Goal: Information Seeking & Learning: Learn about a topic

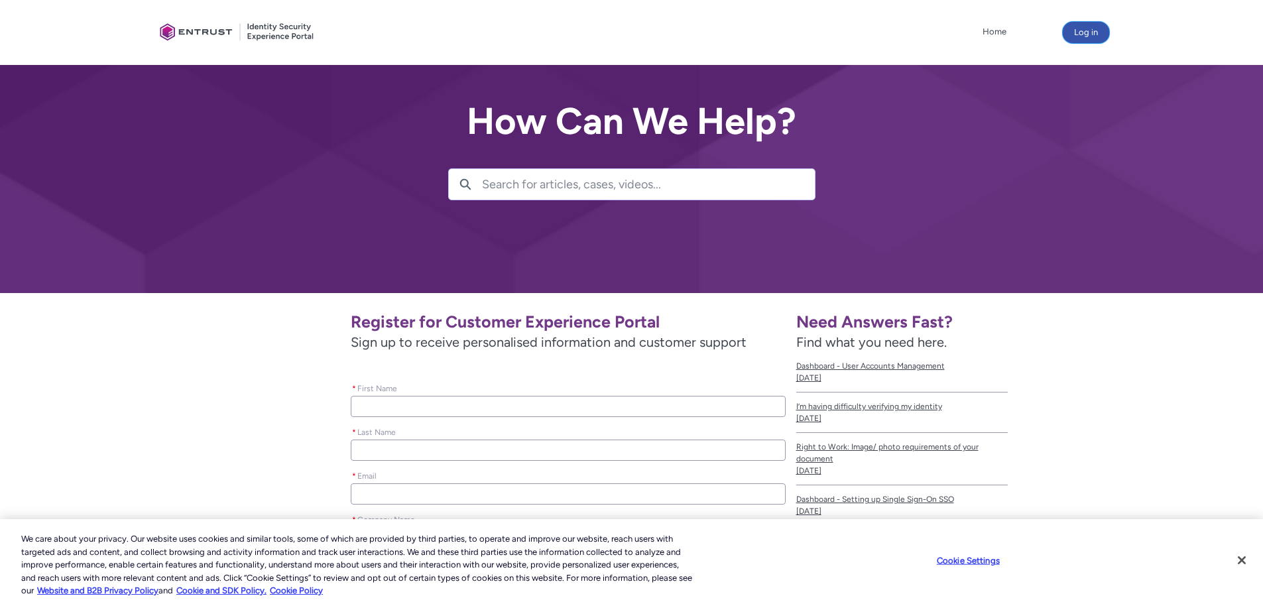
click at [1087, 28] on button "Log in" at bounding box center [1086, 32] width 46 height 21
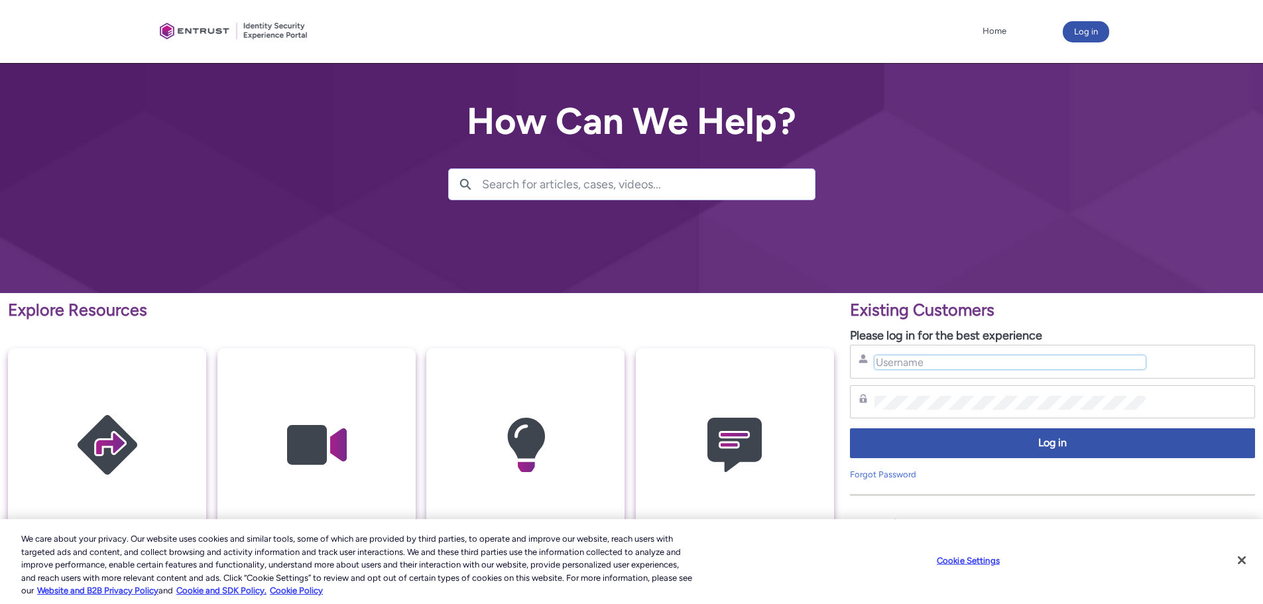
click at [904, 359] on input "Username" at bounding box center [1010, 362] width 271 height 14
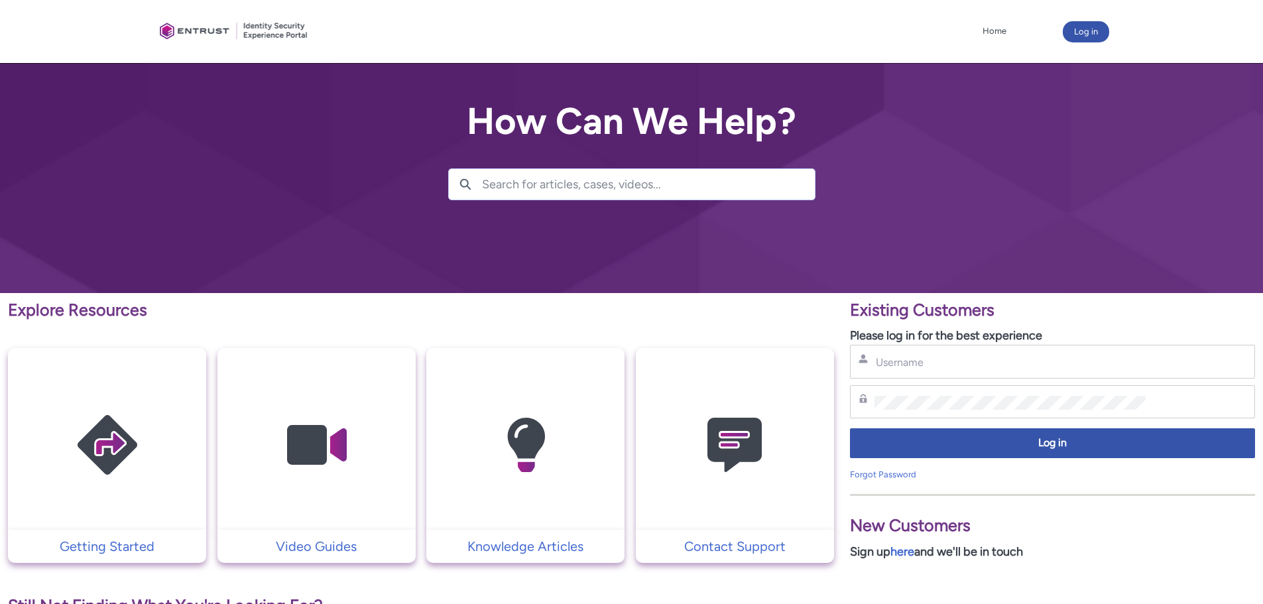
click at [951, 370] on div "Username" at bounding box center [1052, 362] width 405 height 34
click at [949, 362] on input "Username" at bounding box center [1010, 362] width 271 height 14
type input "[PERSON_NAME][EMAIL_ADDRESS][DOMAIN_NAME]"
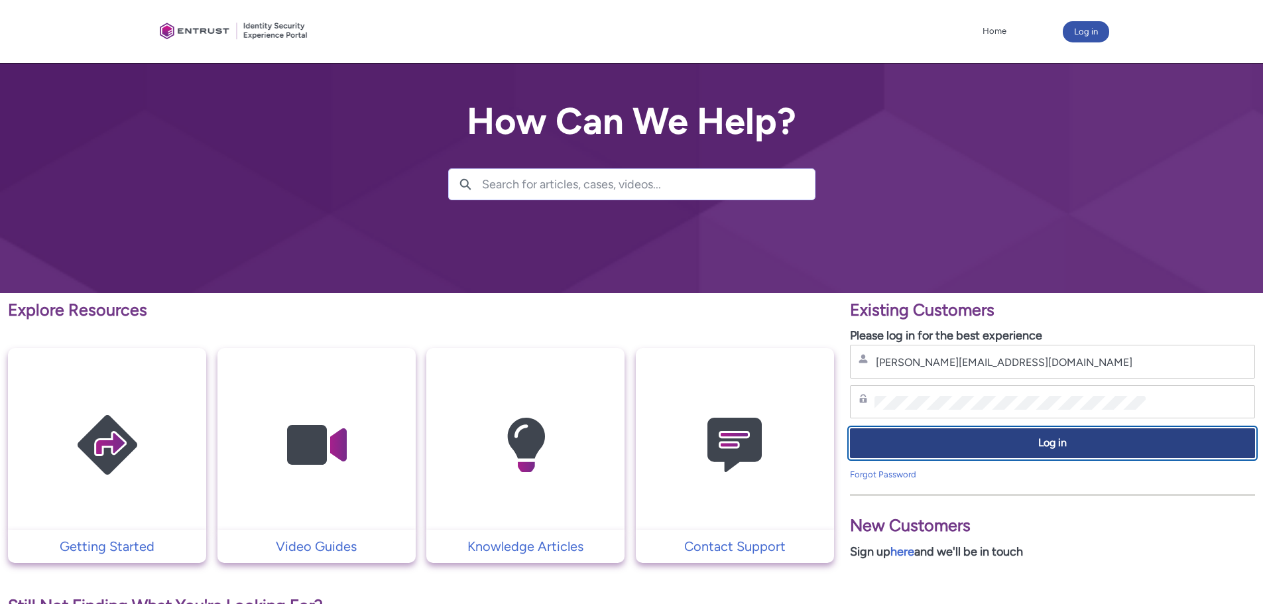
click at [932, 442] on span "Log in" at bounding box center [1053, 443] width 388 height 15
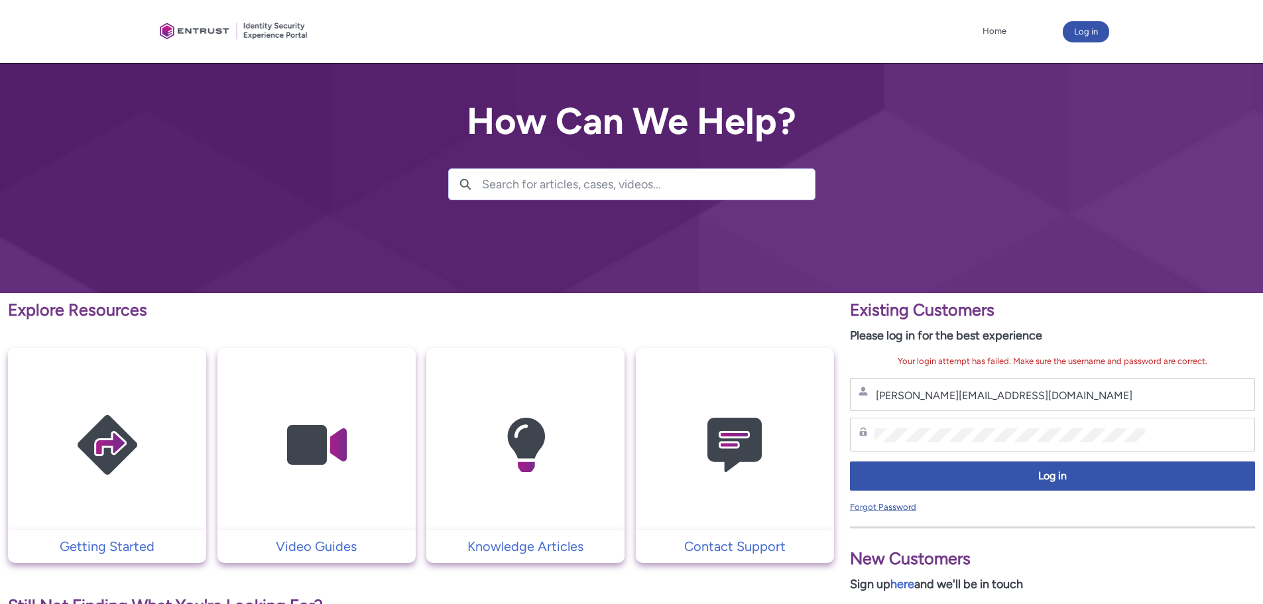
click at [902, 508] on link "Forgot Password" at bounding box center [883, 507] width 66 height 10
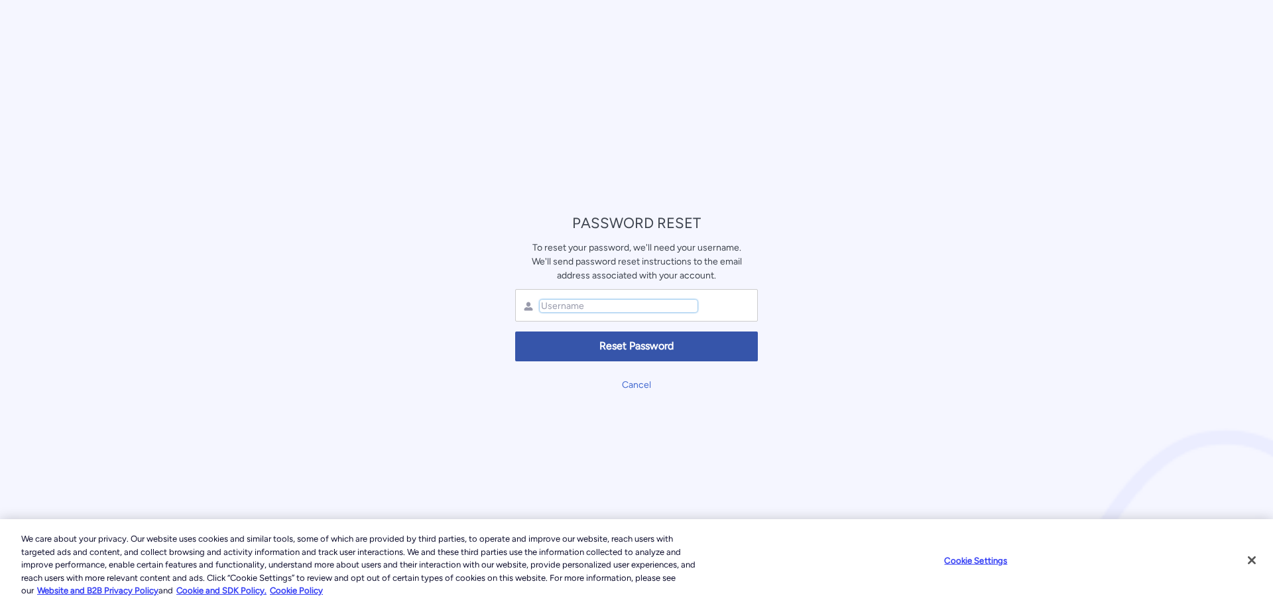
click at [638, 310] on input "text" at bounding box center [619, 306] width 158 height 13
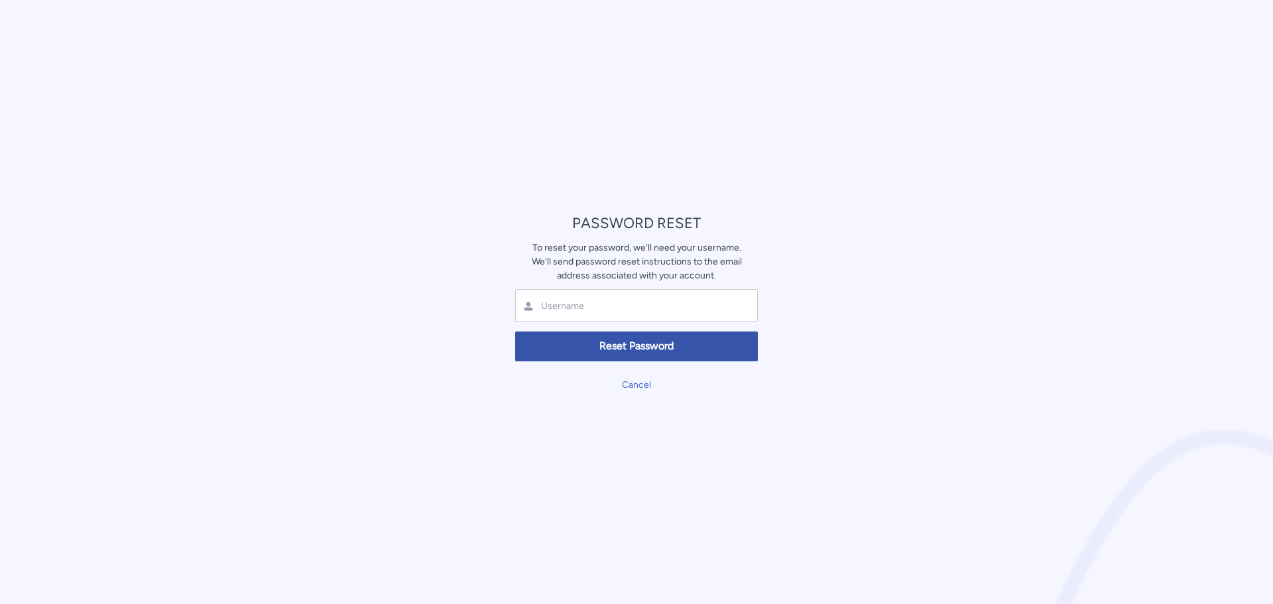
click at [636, 314] on div at bounding box center [636, 305] width 243 height 32
click at [632, 307] on input "text" at bounding box center [619, 306] width 158 height 13
type input "Angela@millerjonesinc.com"
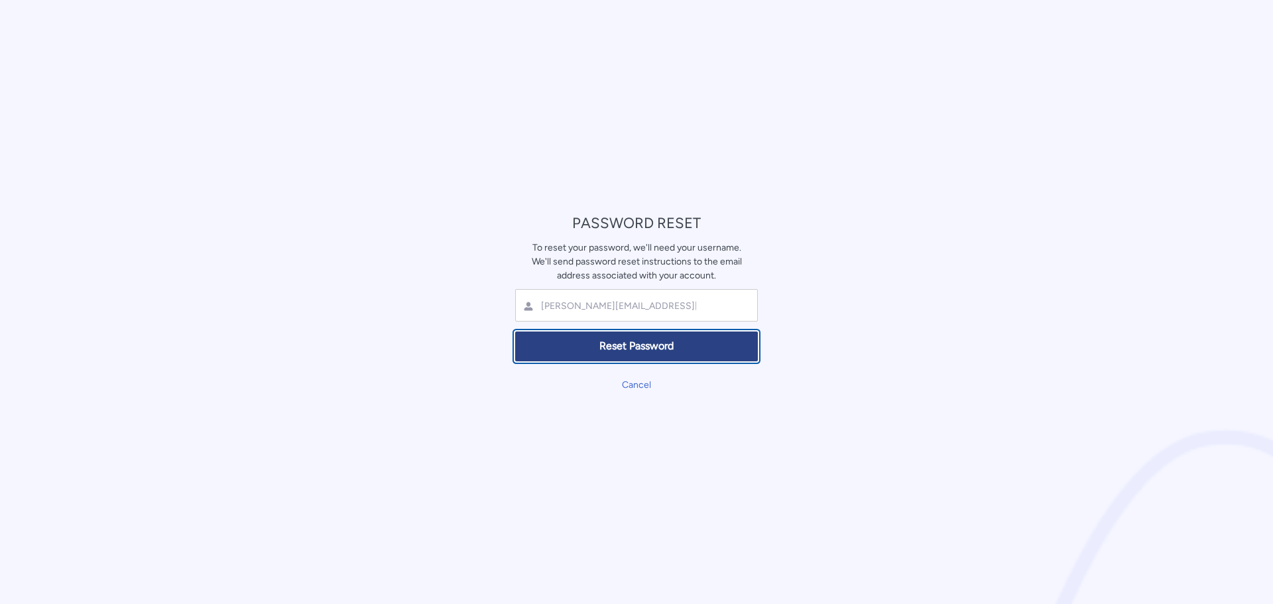
click at [625, 351] on span "Reset Password" at bounding box center [636, 346] width 225 height 15
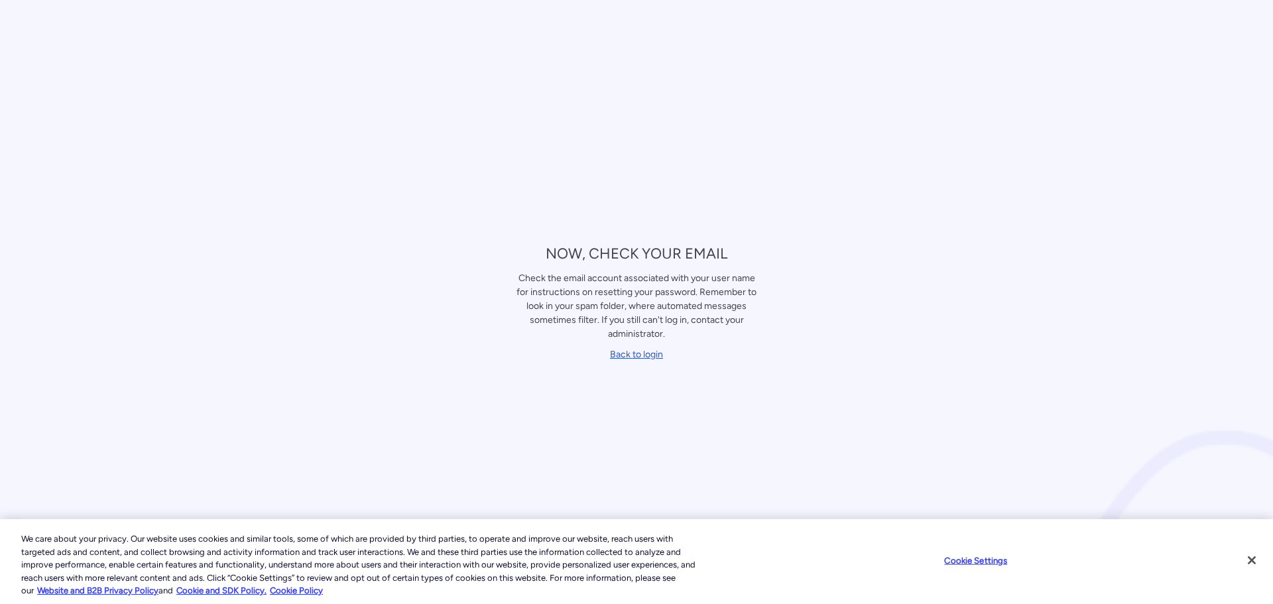
click at [627, 352] on link "Back to login" at bounding box center [636, 354] width 53 height 11
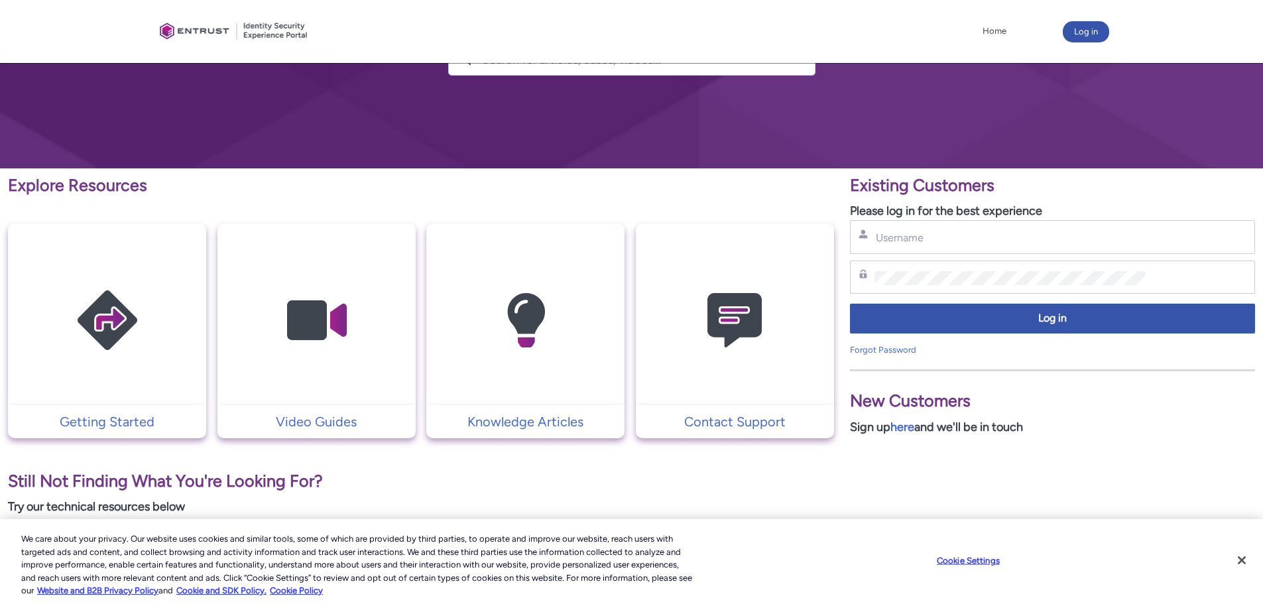
scroll to position [265, 0]
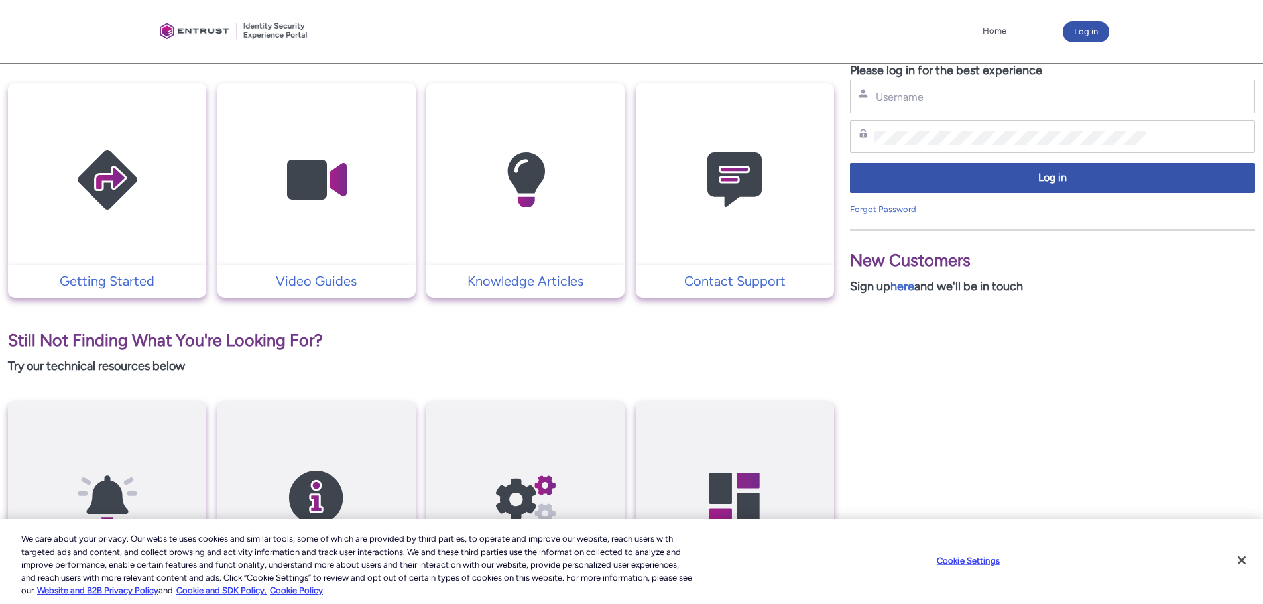
click at [509, 247] on img at bounding box center [526, 180] width 126 height 143
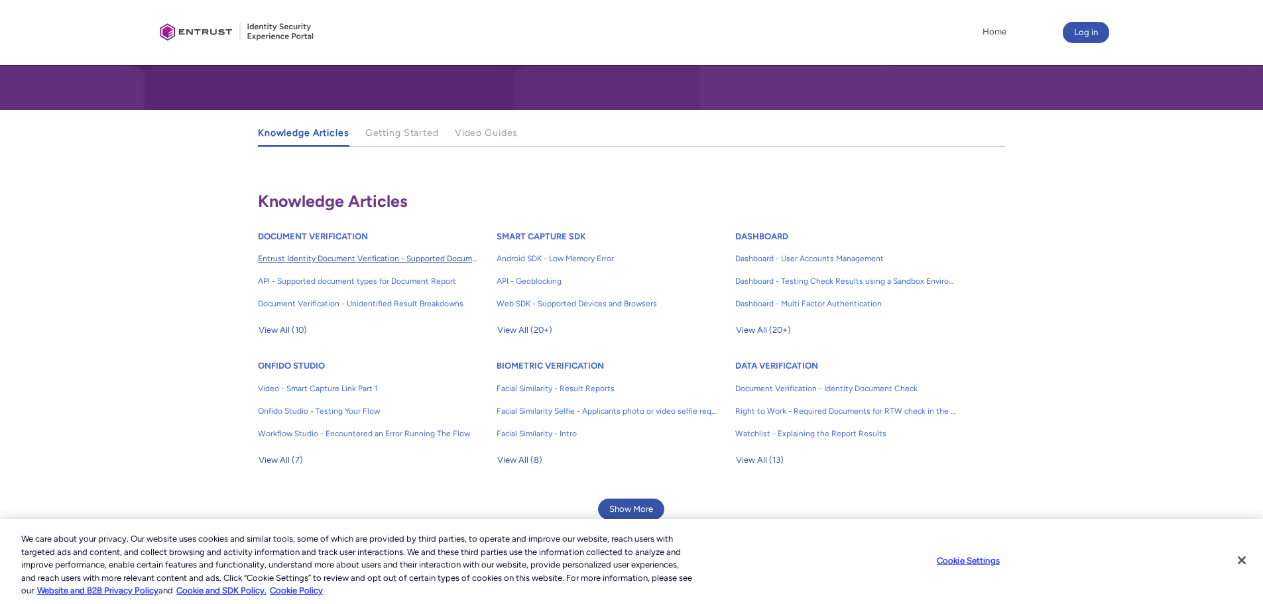
scroll to position [182, 0]
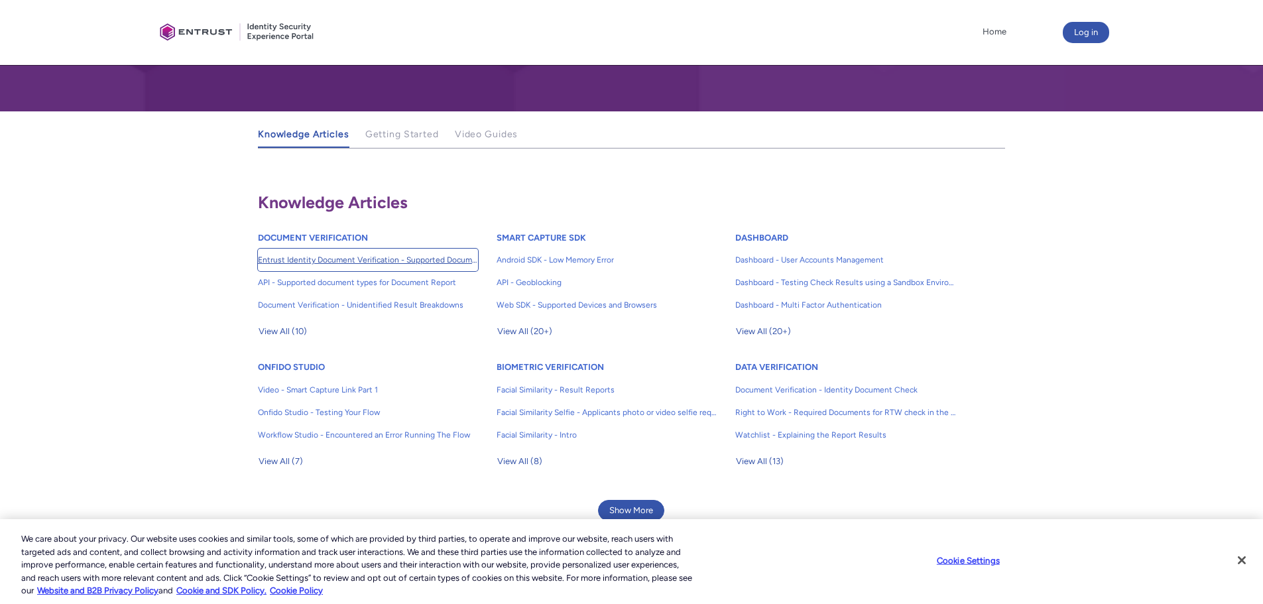
click at [349, 263] on span "Entrust Identity Document Verification - Supported Document type and size" at bounding box center [368, 260] width 220 height 12
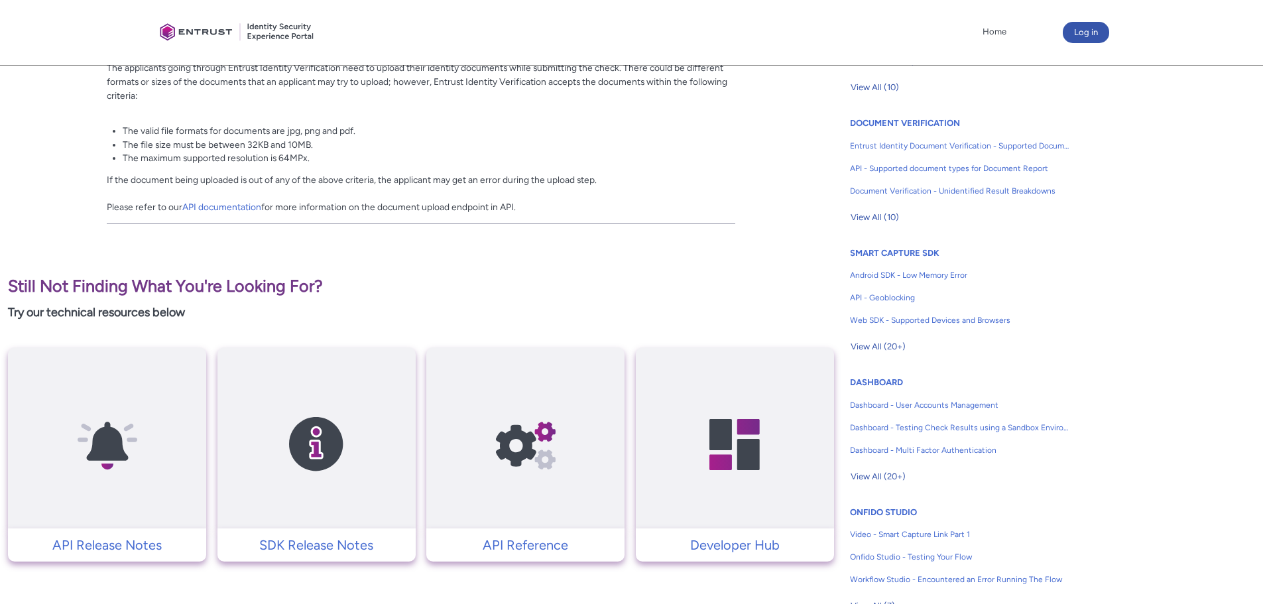
scroll to position [296, 0]
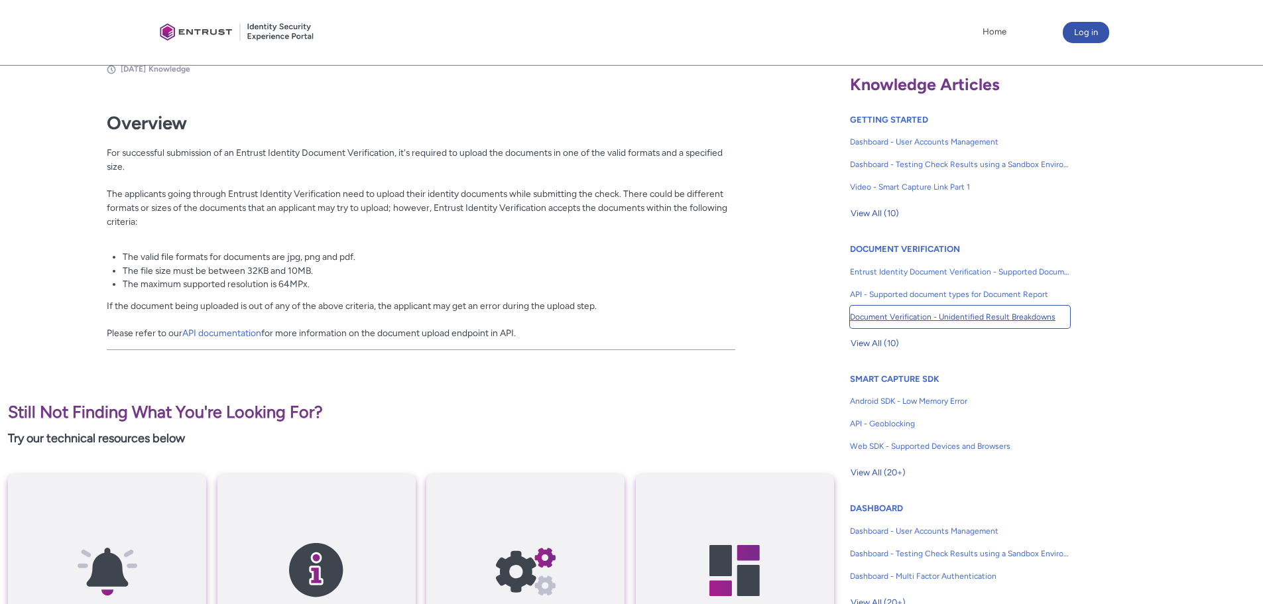
click at [884, 316] on span "Document Verification - Unidentified Result Breakdowns" at bounding box center [960, 317] width 220 height 12
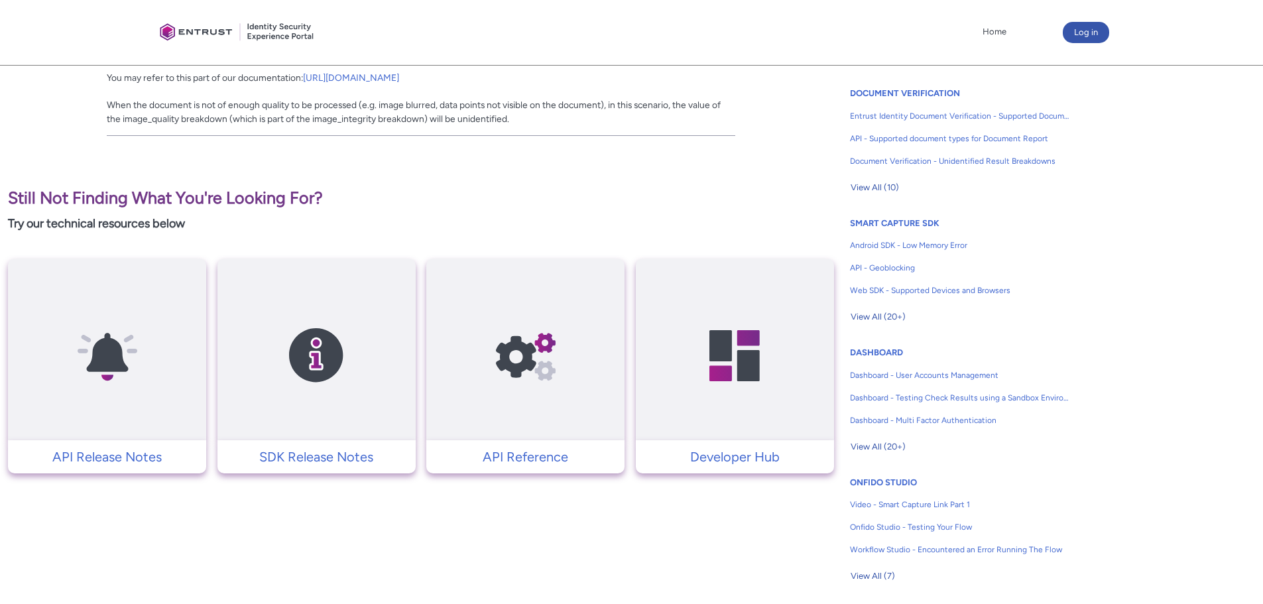
scroll to position [265, 0]
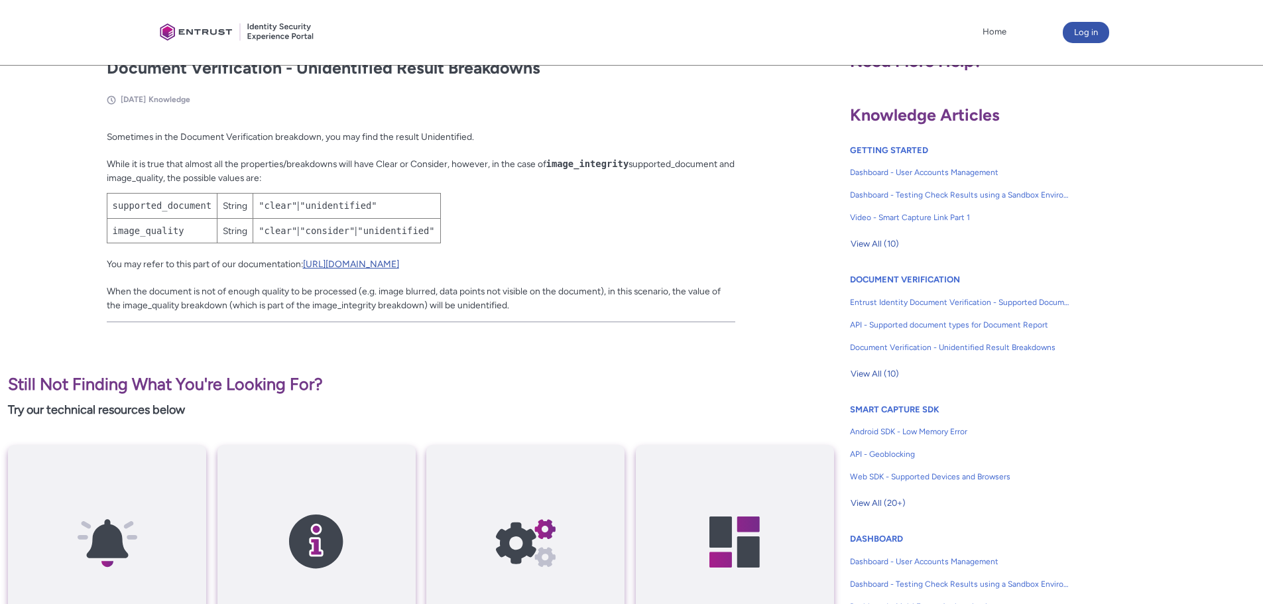
click at [377, 262] on link "[URL][DOMAIN_NAME]" at bounding box center [351, 264] width 96 height 11
